Goal: Check status: Check status

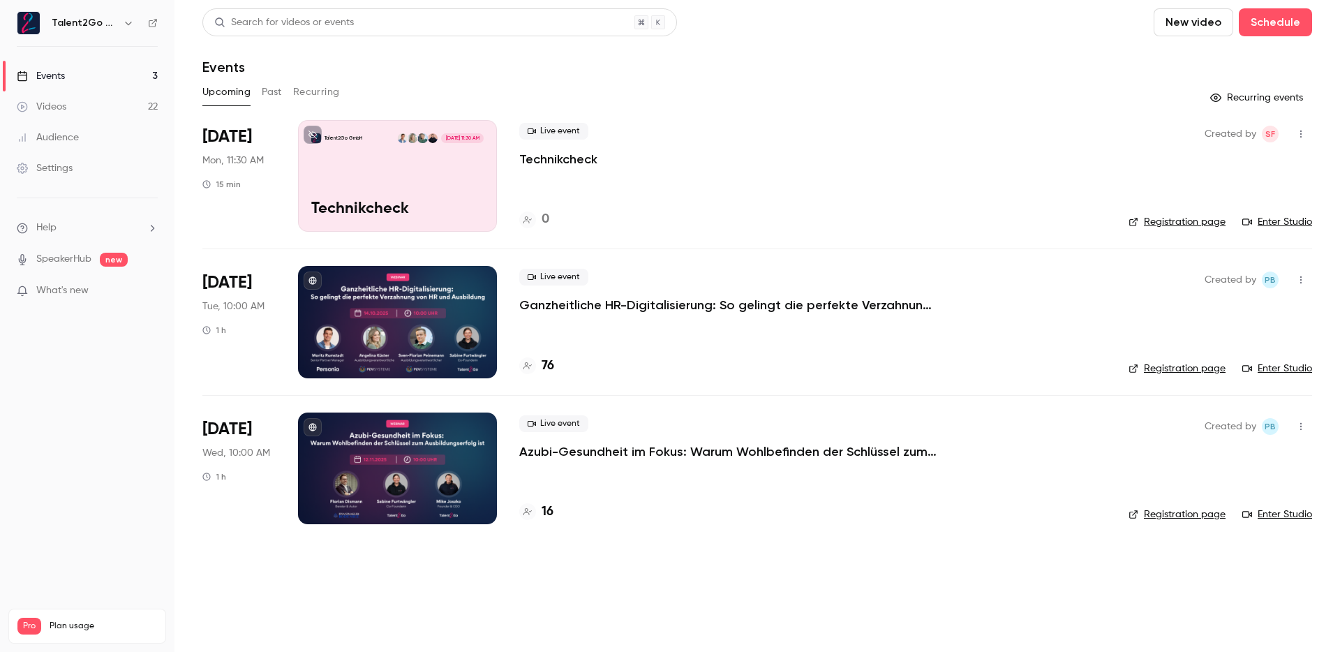
click at [551, 362] on h4 "76" at bounding box center [548, 366] width 13 height 19
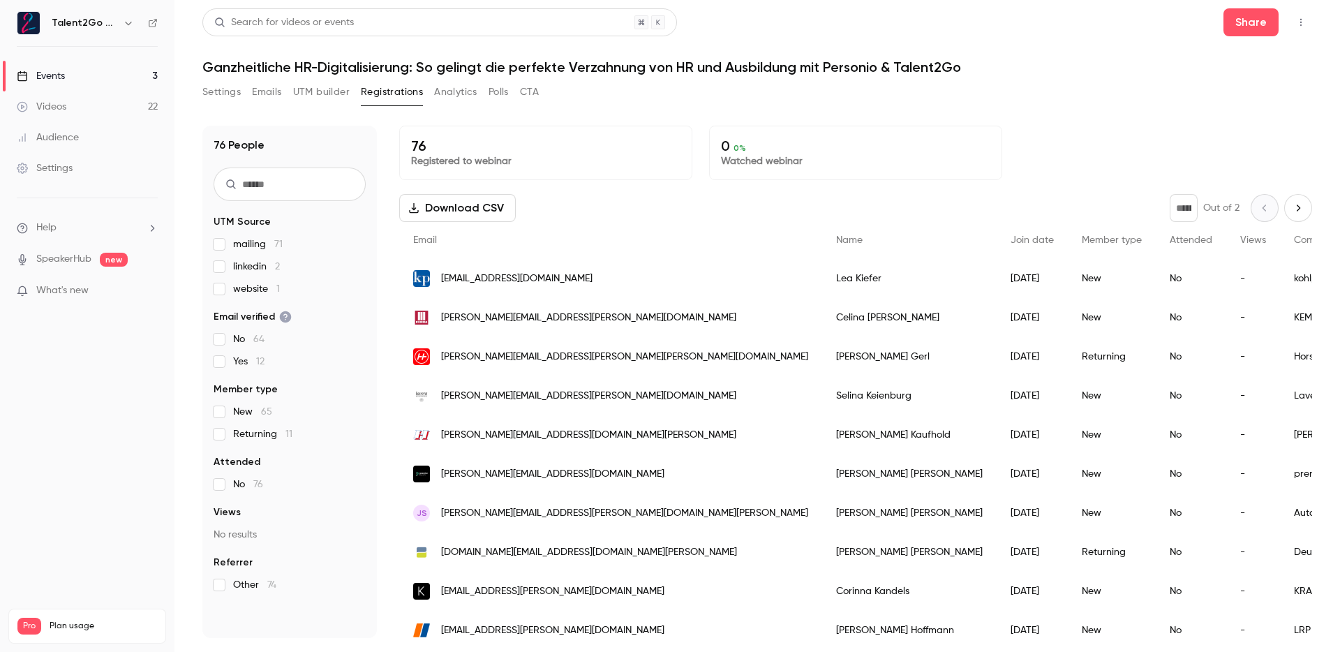
click at [1057, 126] on div "76 Registered to webinar 0 0 % Watched webinar" at bounding box center [855, 153] width 913 height 54
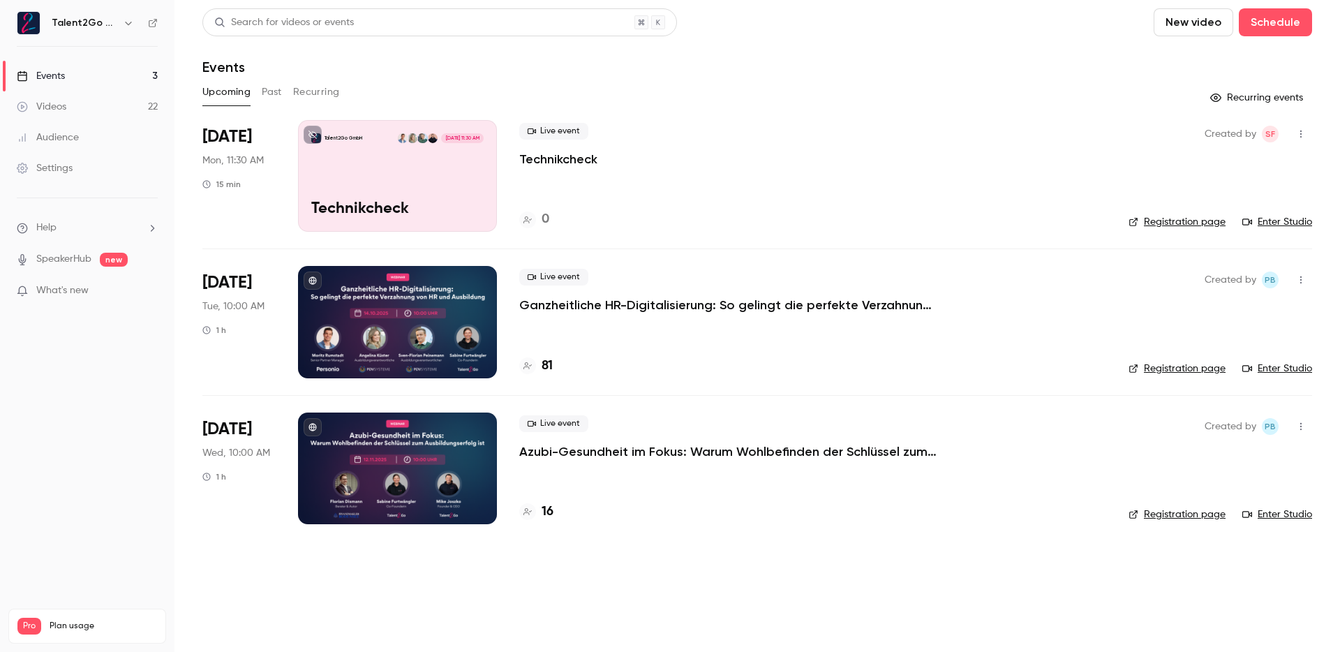
click at [551, 362] on h4 "81" at bounding box center [547, 366] width 11 height 19
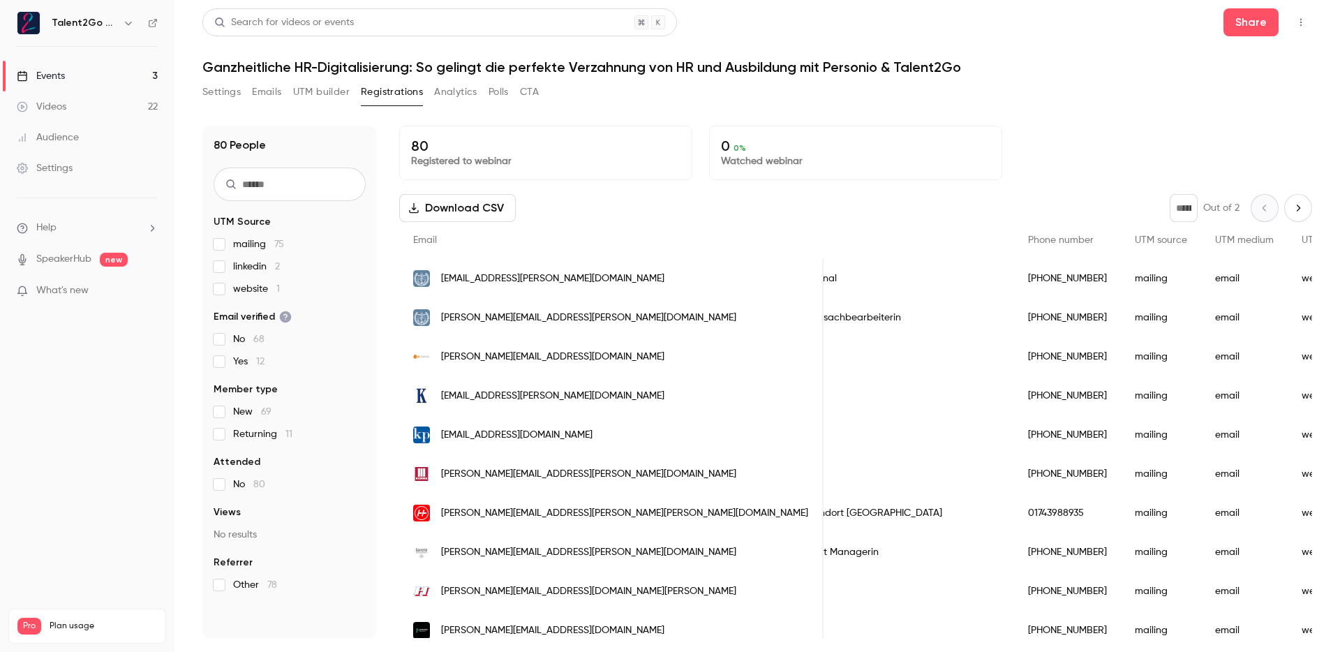
scroll to position [0, 951]
